Goal: Information Seeking & Learning: Understand process/instructions

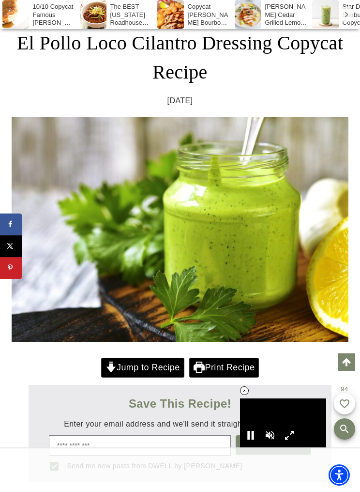
click at [159, 366] on link "Jump to Recipe" at bounding box center [142, 367] width 83 height 20
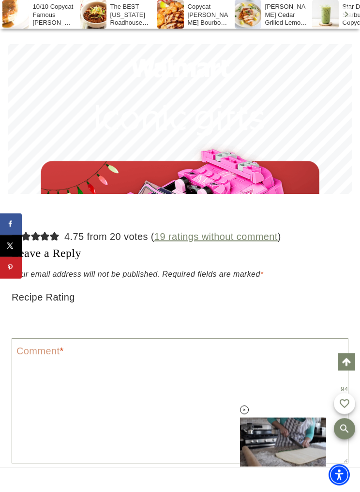
scroll to position [8258, 0]
